Goal: Information Seeking & Learning: Find specific page/section

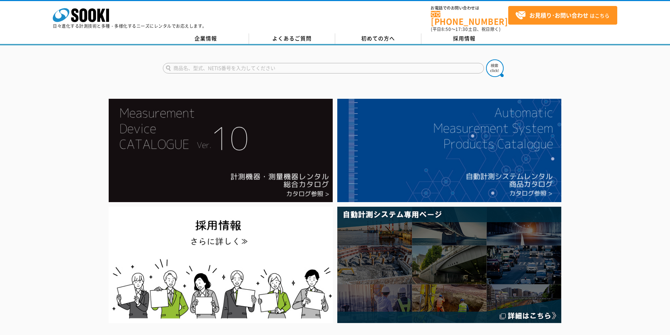
click at [260, 63] on input "text" at bounding box center [323, 68] width 321 height 11
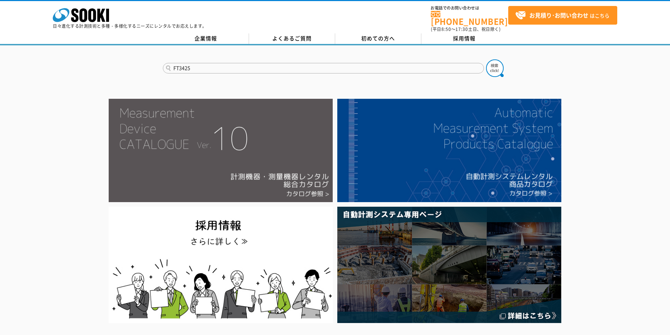
type input "FT3425"
click at [486, 59] on button at bounding box center [495, 68] width 18 height 18
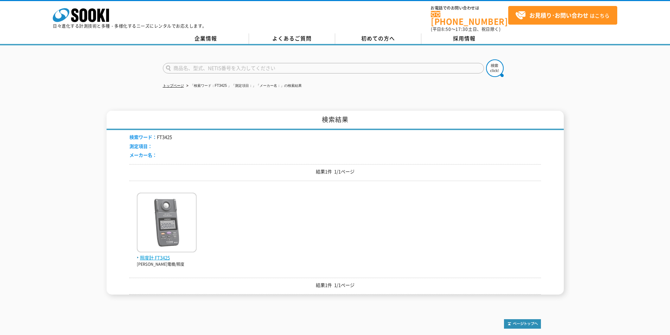
click at [155, 237] on img at bounding box center [167, 224] width 60 height 62
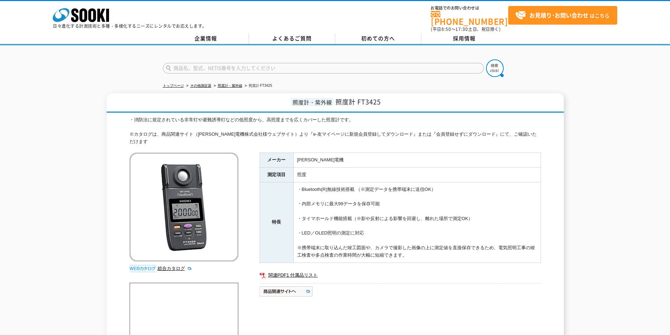
click at [181, 63] on input "text" at bounding box center [323, 68] width 321 height 11
click at [179, 63] on input "AD5616" at bounding box center [323, 68] width 321 height 11
type input "AD-5616"
click at [178, 74] on div "AD-5616" at bounding box center [229, 78] width 133 height 9
click at [500, 66] on img at bounding box center [495, 68] width 18 height 18
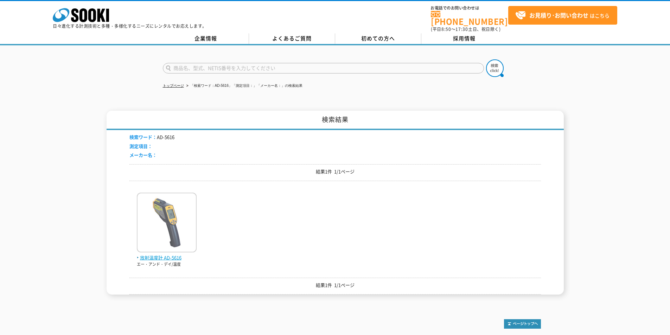
click at [169, 219] on img at bounding box center [167, 224] width 60 height 62
click at [178, 209] on img at bounding box center [167, 224] width 60 height 62
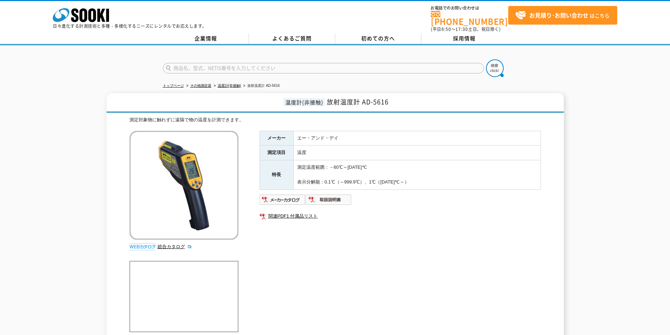
click at [242, 63] on input "text" at bounding box center [323, 68] width 321 height 11
type input "HN-CHNR"
click at [486, 59] on button at bounding box center [495, 68] width 18 height 18
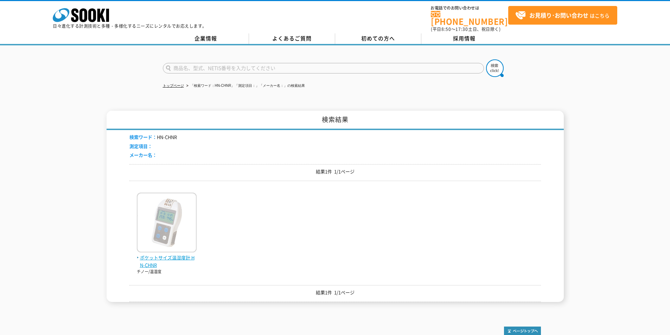
click at [166, 211] on img at bounding box center [167, 224] width 60 height 62
click at [169, 225] on img at bounding box center [167, 224] width 60 height 62
